Goal: Browse casually

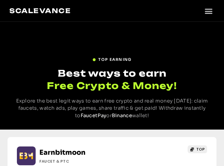
drag, startPoint x: 83, startPoint y: 38, endPoint x: 80, endPoint y: 26, distance: 12.4
click at [83, 38] on div "TOP EARNING Best ways to earn Free Crypto & Money! Explore the best legit ways …" at bounding box center [112, 76] width 224 height 108
